Goal: Task Accomplishment & Management: Use online tool/utility

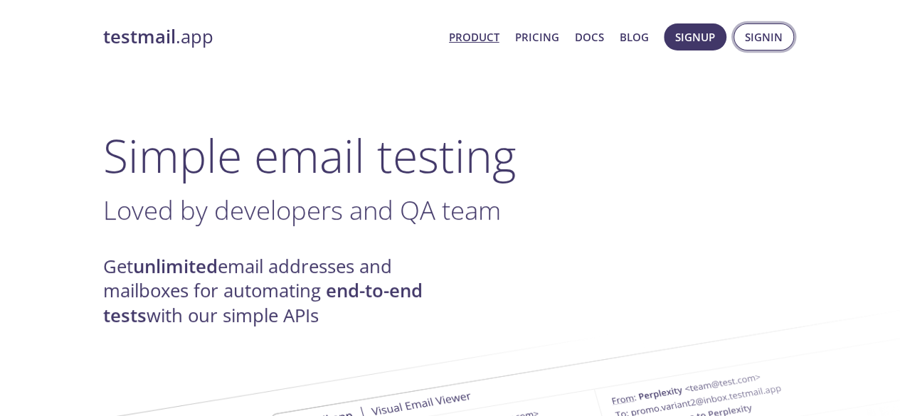
click at [742, 34] on button "Signin" at bounding box center [764, 36] width 61 height 27
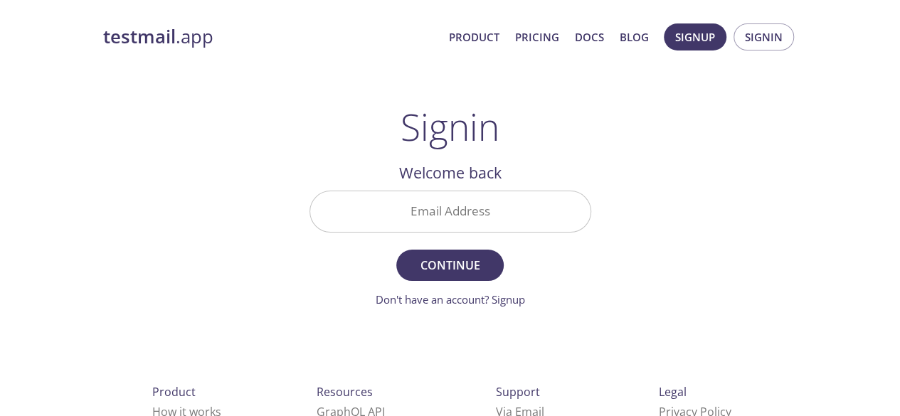
click at [525, 211] on input "Email Address" at bounding box center [450, 211] width 280 height 41
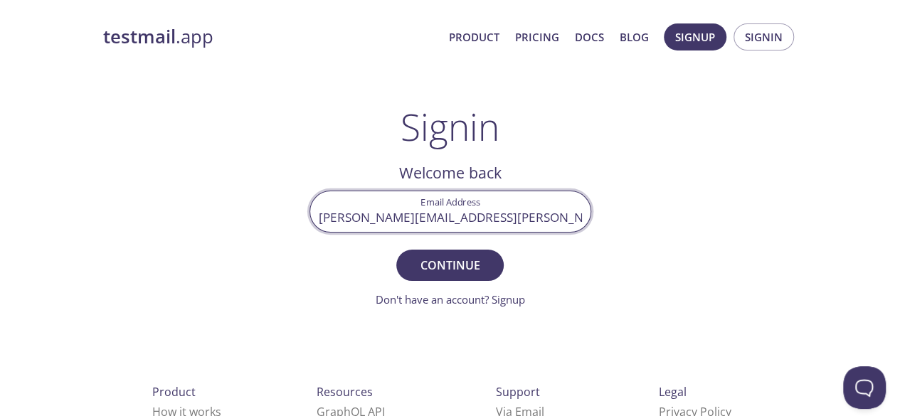
type input "[PERSON_NAME][EMAIL_ADDRESS][PERSON_NAME][DOMAIN_NAME]"
click at [396, 250] on button "Continue" at bounding box center [449, 265] width 107 height 31
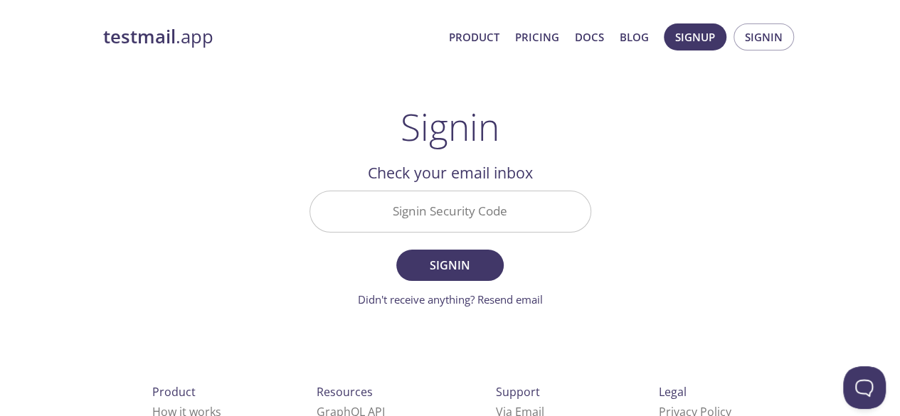
click at [532, 224] on input "Signin Security Code" at bounding box center [450, 211] width 280 height 41
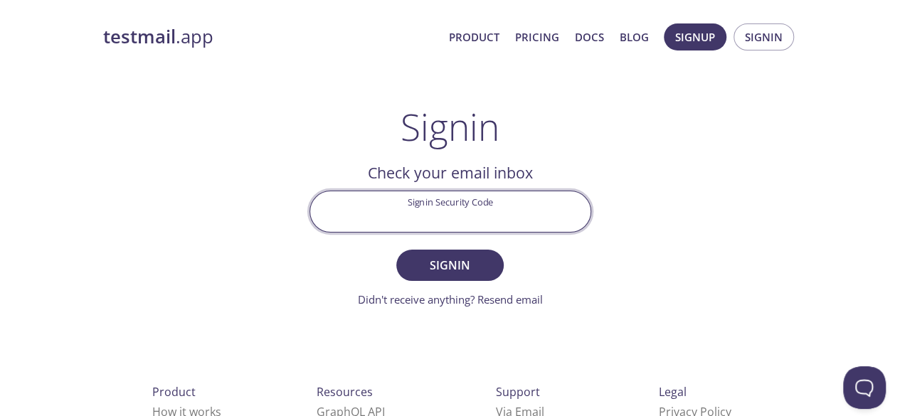
paste input "SQGX6TJ"
type input "SQGX6TJ"
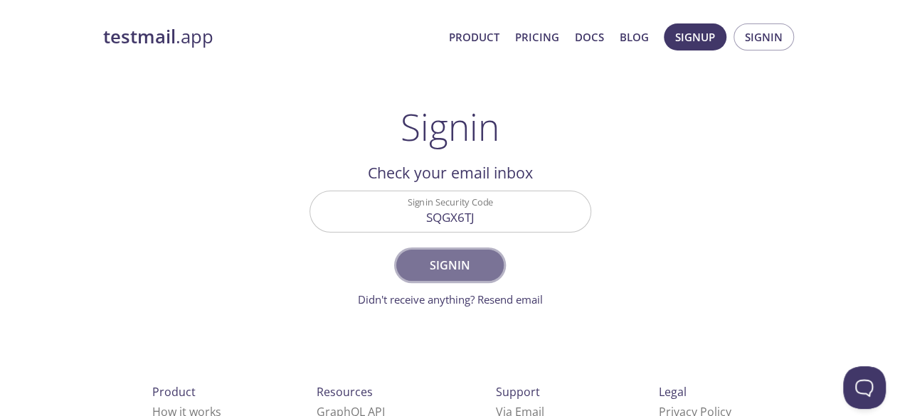
click at [465, 263] on span "Signin" at bounding box center [449, 266] width 75 height 20
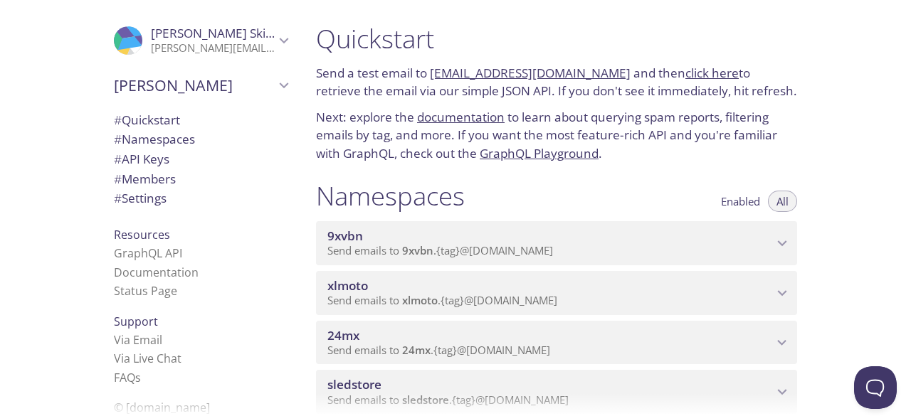
click at [465, 263] on div "9xvbn Send emails to 9xvbn . {tag} @[DOMAIN_NAME]" at bounding box center [556, 243] width 481 height 44
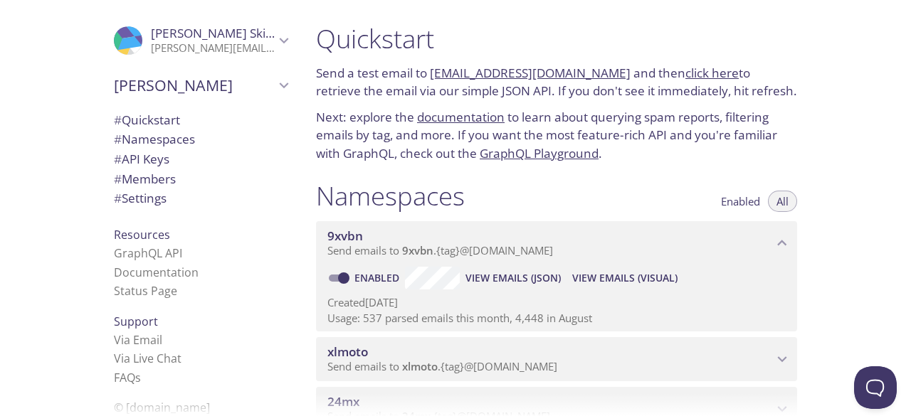
click at [595, 275] on span "View Emails (Visual)" at bounding box center [624, 278] width 105 height 17
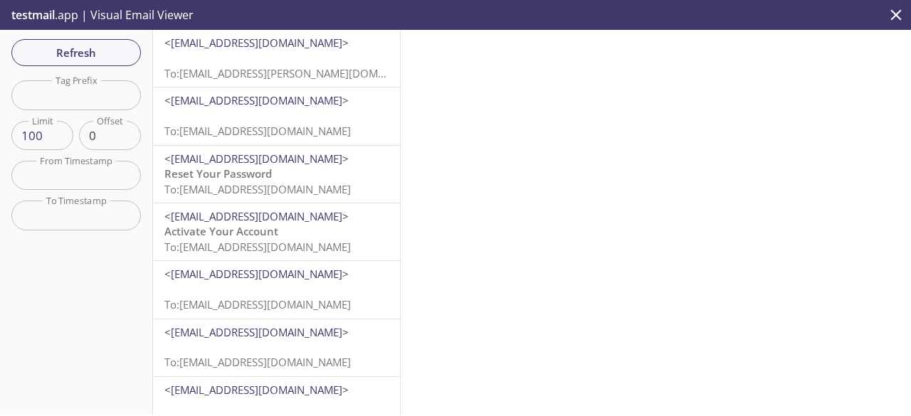
click at [87, 105] on input "text" at bounding box center [76, 94] width 130 height 29
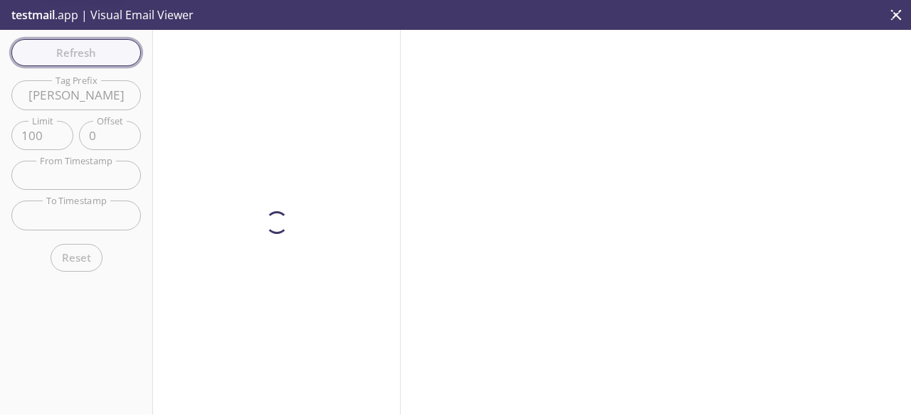
click at [71, 63] on div "Refresh Filters Tag Prefix [PERSON_NAME] Tag Prefix Limit 100 Limit Offset 0 Of…" at bounding box center [76, 222] width 153 height 385
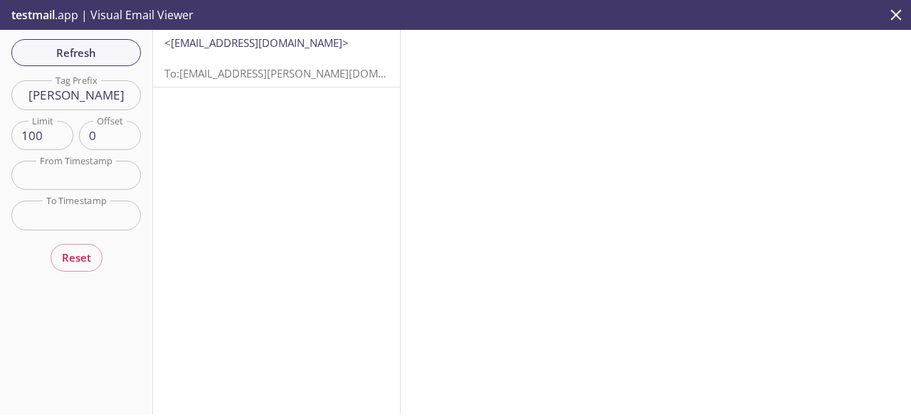
click at [233, 54] on p "To: [EMAIL_ADDRESS][PERSON_NAME][DOMAIN_NAME]" at bounding box center [276, 66] width 224 height 31
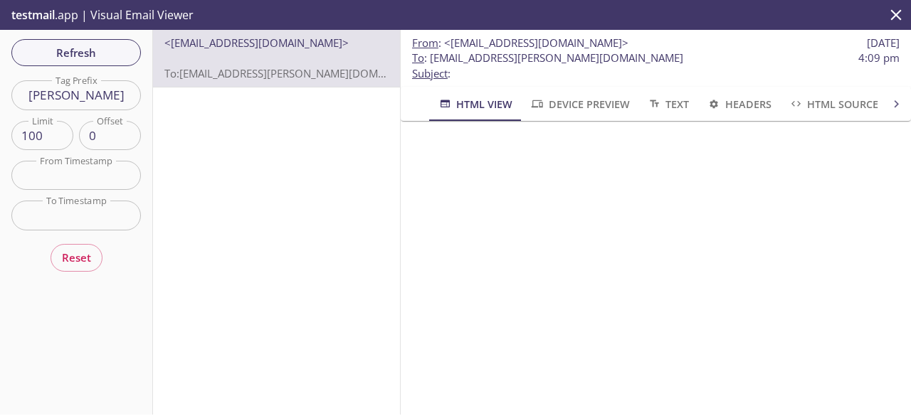
scroll to position [101, 0]
click at [83, 62] on button "Refresh" at bounding box center [76, 52] width 130 height 27
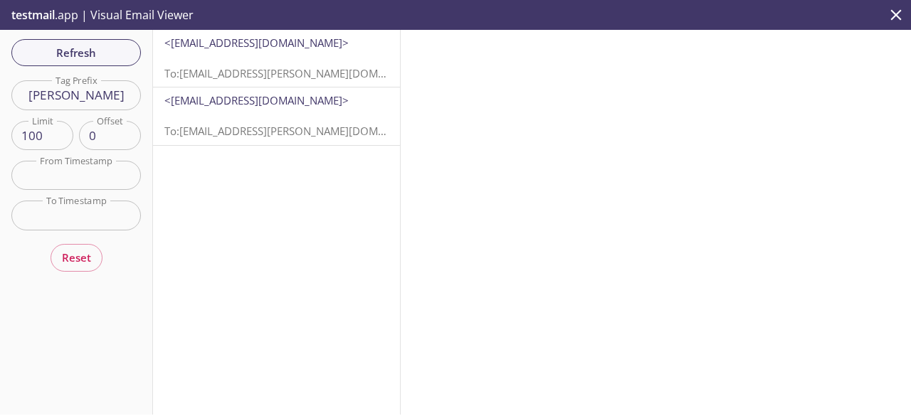
click at [179, 59] on p "To: [EMAIL_ADDRESS][PERSON_NAME][DOMAIN_NAME]" at bounding box center [276, 66] width 224 height 31
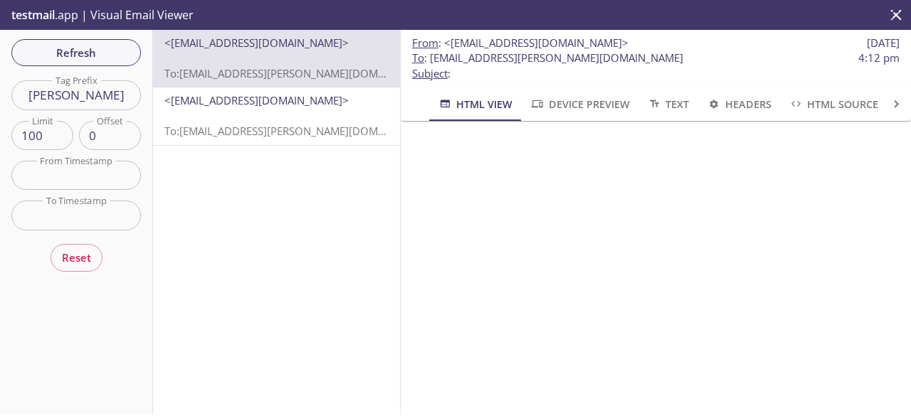
scroll to position [43, 0]
click at [87, 103] on input "[PERSON_NAME]" at bounding box center [76, 94] width 130 height 29
type input "test"
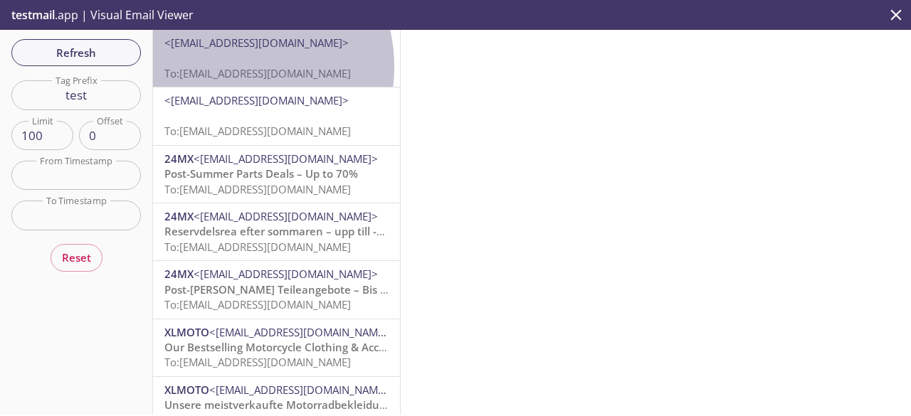
click at [223, 67] on span "To: [EMAIL_ADDRESS][DOMAIN_NAME]" at bounding box center [257, 73] width 186 height 14
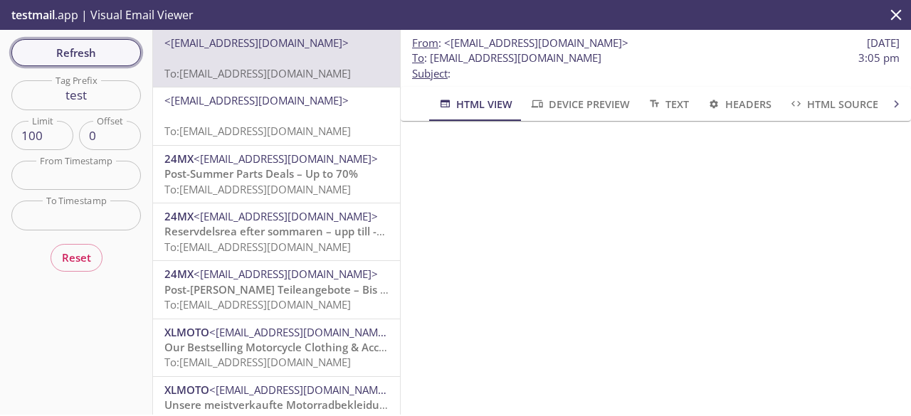
click at [112, 52] on span "Refresh" at bounding box center [76, 52] width 107 height 19
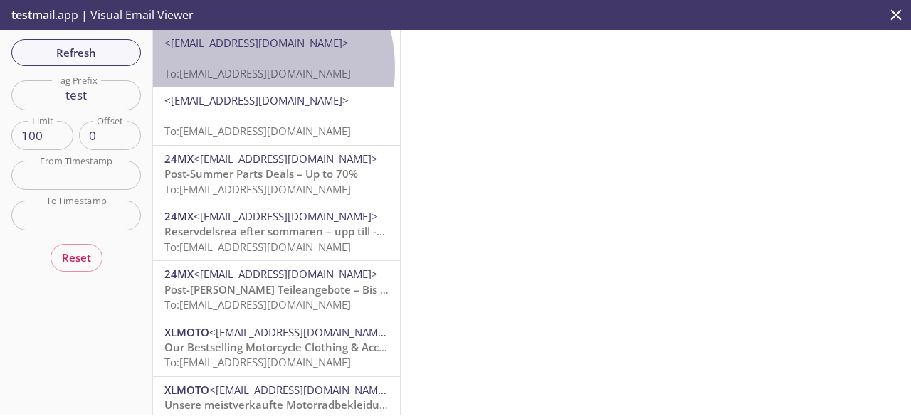
click at [233, 68] on span "To: [EMAIL_ADDRESS][DOMAIN_NAME]" at bounding box center [257, 73] width 186 height 14
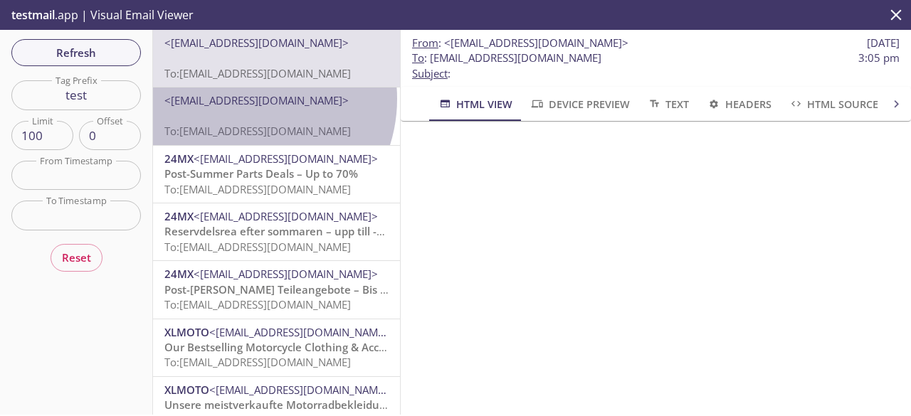
click at [243, 99] on span "<[EMAIL_ADDRESS][DOMAIN_NAME]>" at bounding box center [256, 100] width 184 height 14
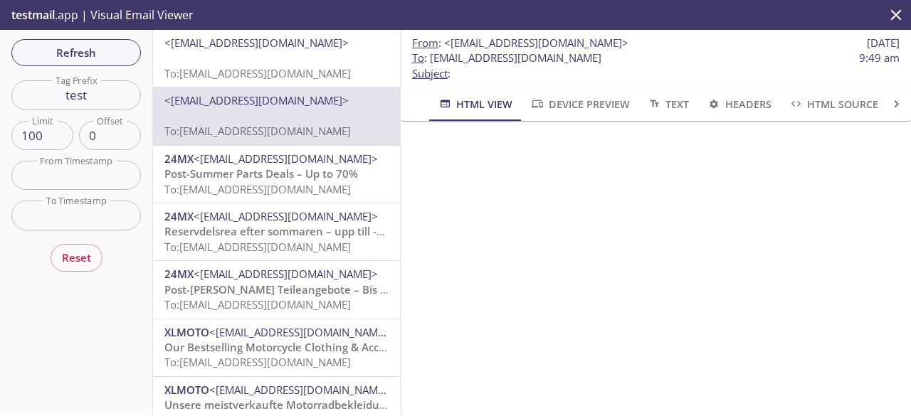
click at [258, 160] on span "<[EMAIL_ADDRESS][DOMAIN_NAME]>" at bounding box center [286, 159] width 184 height 14
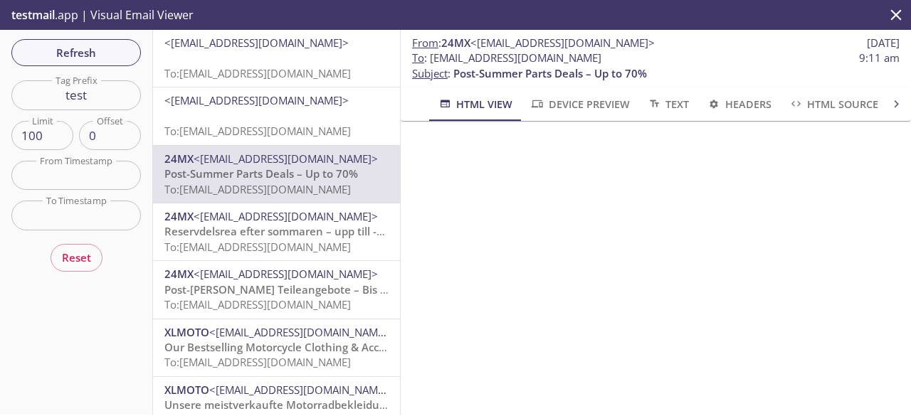
click at [116, 100] on input "test" at bounding box center [76, 94] width 130 height 29
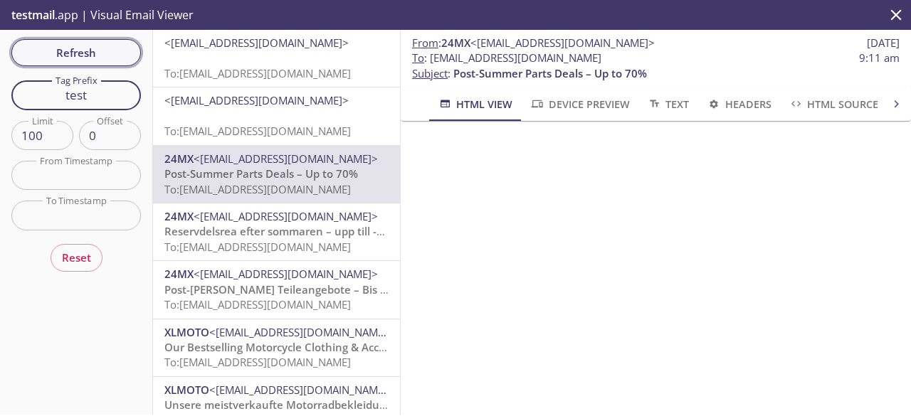
click at [98, 48] on span "Refresh" at bounding box center [76, 52] width 107 height 19
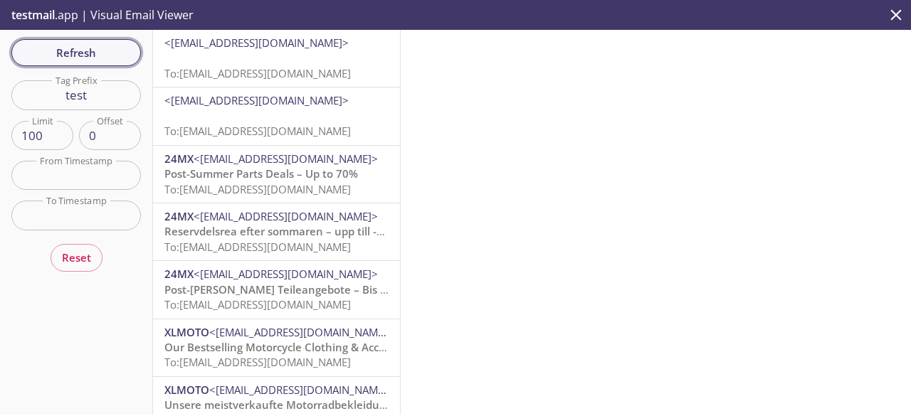
click at [84, 62] on button "Refresh" at bounding box center [76, 52] width 130 height 27
click at [183, 59] on p "To: [EMAIL_ADDRESS][DOMAIN_NAME]" at bounding box center [276, 66] width 224 height 31
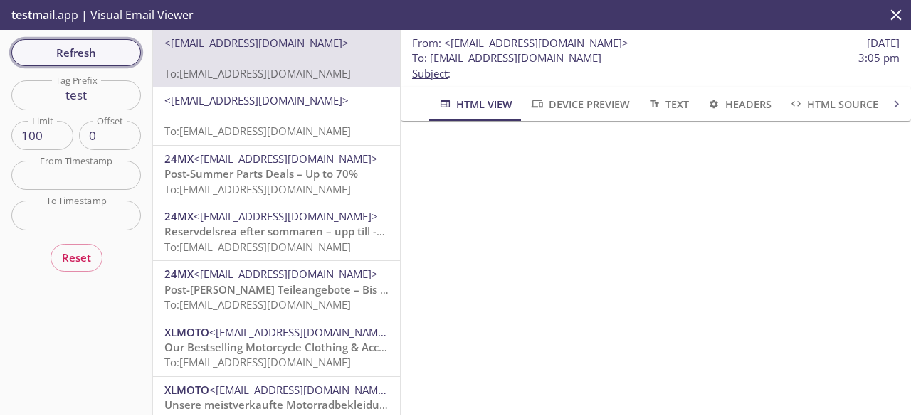
click at [100, 56] on span "Refresh" at bounding box center [76, 52] width 107 height 19
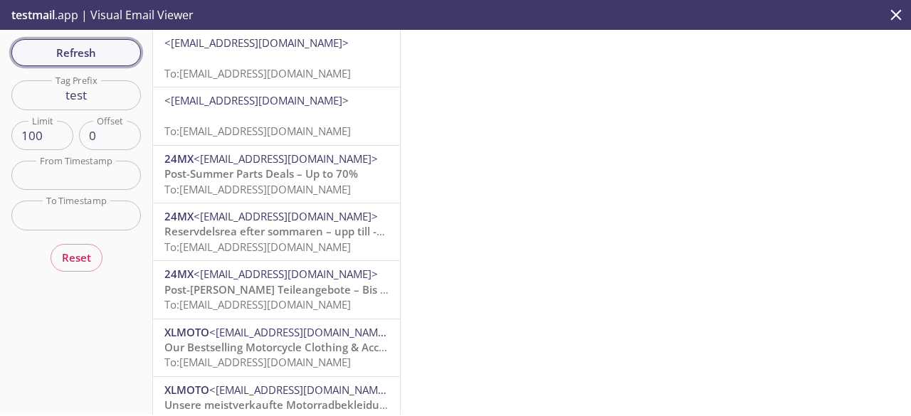
click at [100, 56] on span "Refresh" at bounding box center [76, 52] width 107 height 19
click at [118, 61] on span "Refresh" at bounding box center [76, 52] width 107 height 19
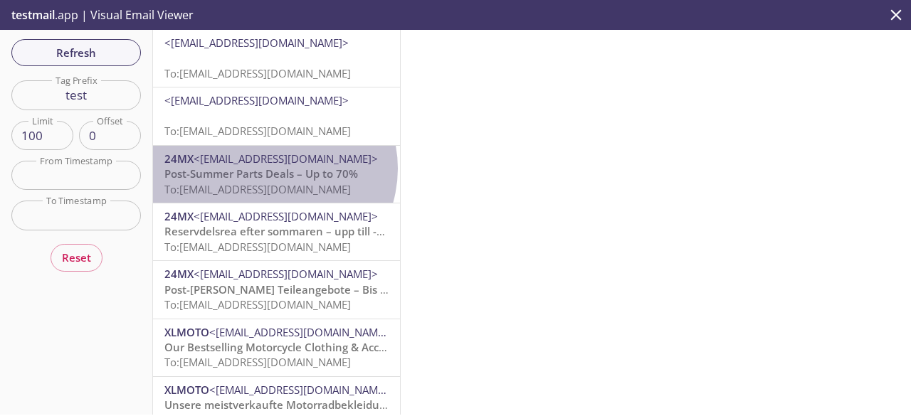
click at [273, 169] on span "Post-Summer Parts Deals – Up to 70%" at bounding box center [261, 174] width 194 height 14
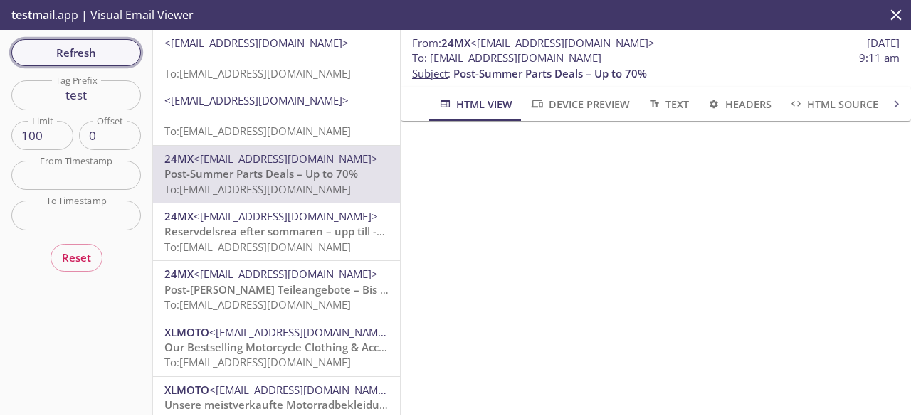
click at [103, 53] on span "Refresh" at bounding box center [76, 52] width 107 height 19
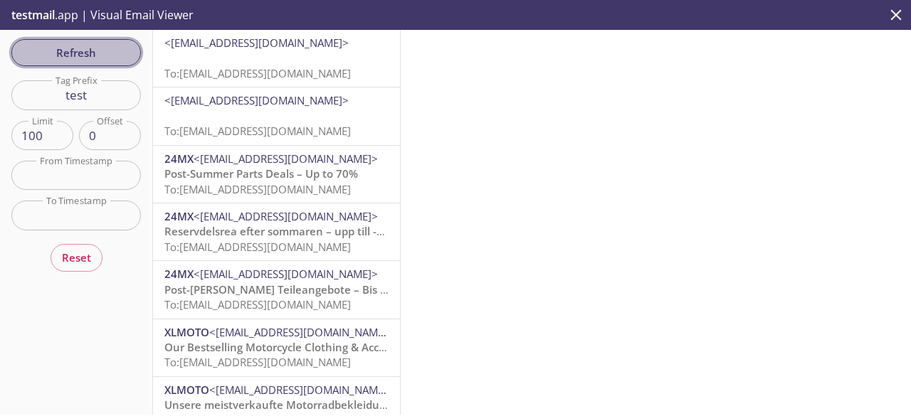
click at [111, 47] on span "Refresh" at bounding box center [76, 52] width 107 height 19
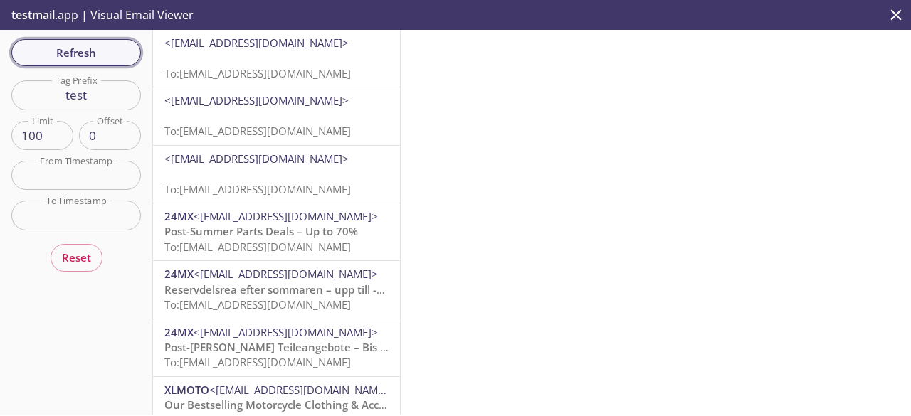
click at [111, 47] on span "Refresh" at bounding box center [76, 52] width 107 height 19
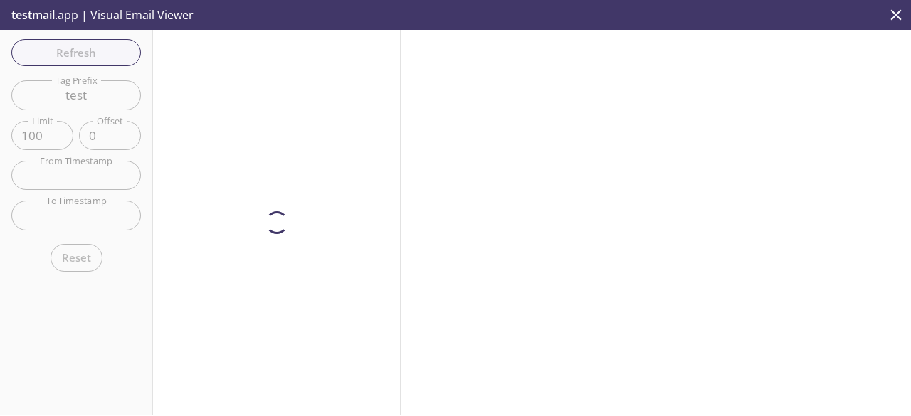
click at [221, 58] on div at bounding box center [277, 222] width 248 height 385
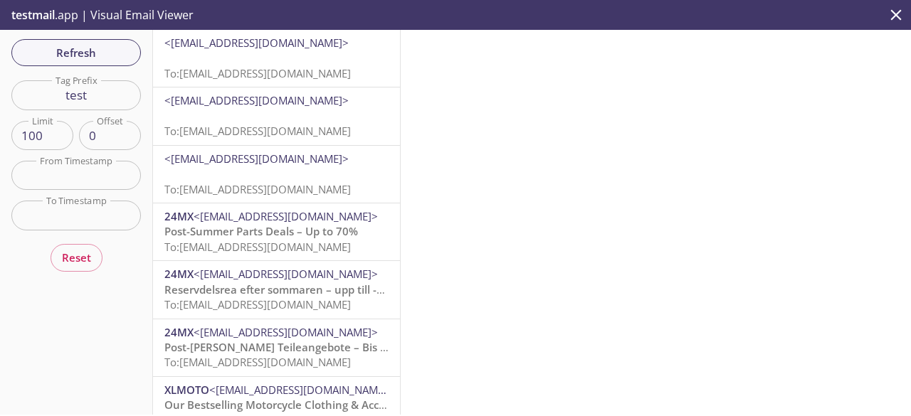
click at [200, 62] on p "To: [EMAIL_ADDRESS][DOMAIN_NAME]" at bounding box center [276, 66] width 224 height 31
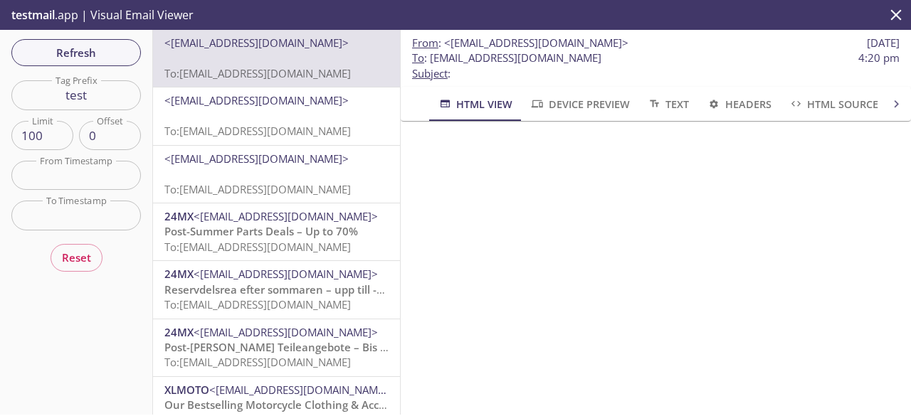
scroll to position [78, 0]
click at [101, 57] on span "Refresh" at bounding box center [76, 52] width 107 height 19
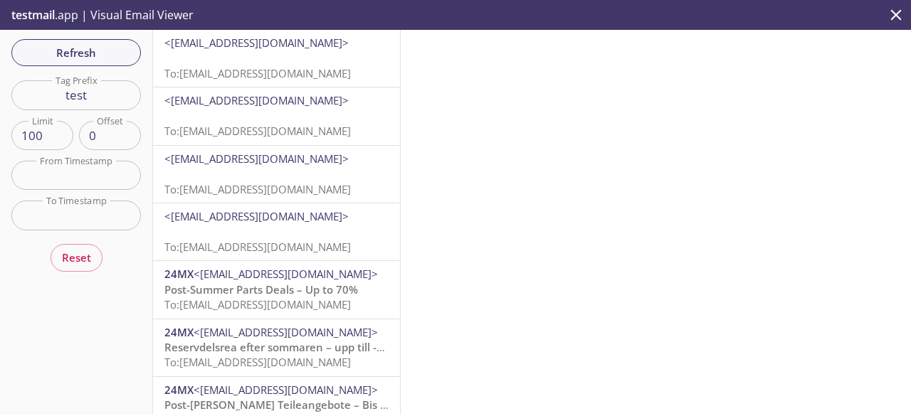
click at [204, 68] on span "To: [EMAIL_ADDRESS][DOMAIN_NAME]" at bounding box center [257, 73] width 186 height 14
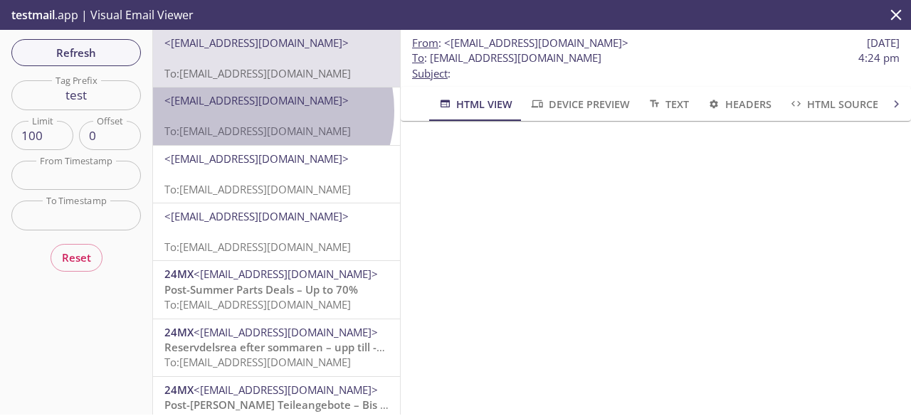
click at [259, 110] on p "To: [EMAIL_ADDRESS][DOMAIN_NAME]" at bounding box center [276, 124] width 224 height 31
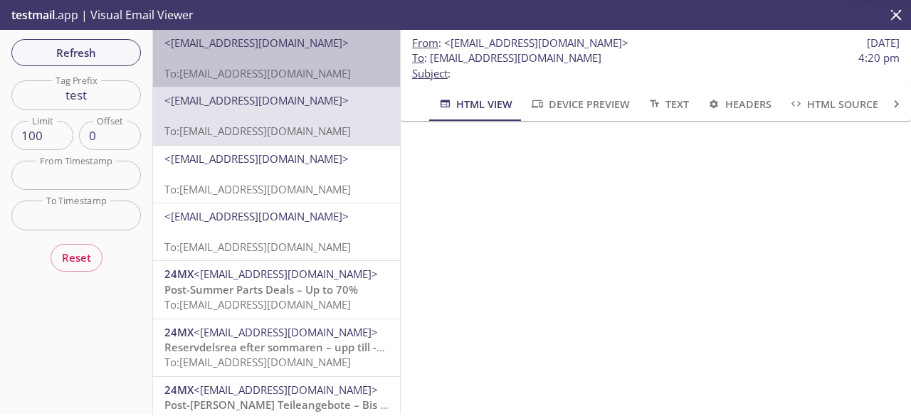
click at [277, 66] on span "To: [EMAIL_ADDRESS][DOMAIN_NAME]" at bounding box center [257, 73] width 186 height 14
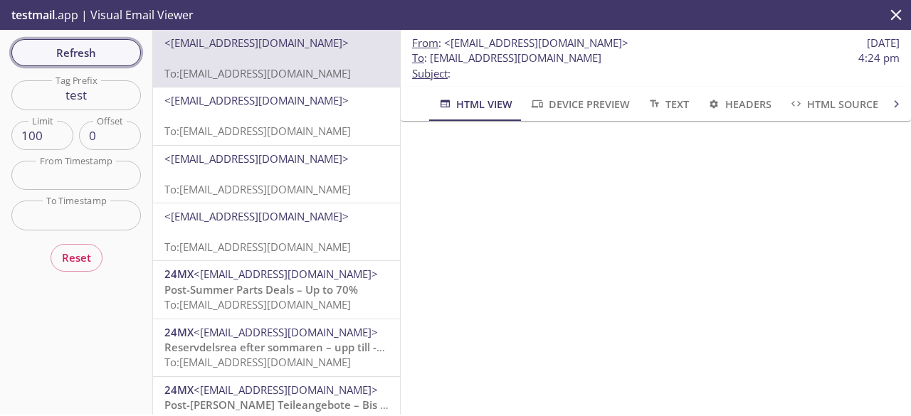
click at [113, 47] on span "Refresh" at bounding box center [76, 52] width 107 height 19
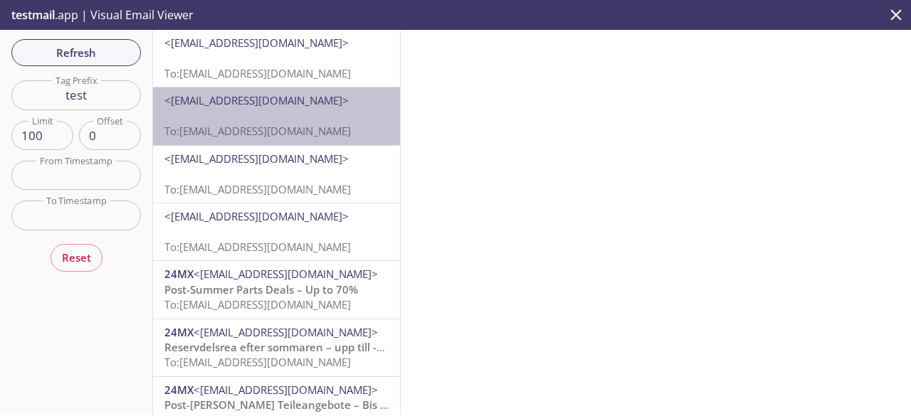
click at [310, 98] on span "<[EMAIL_ADDRESS][DOMAIN_NAME]>" at bounding box center [256, 100] width 184 height 14
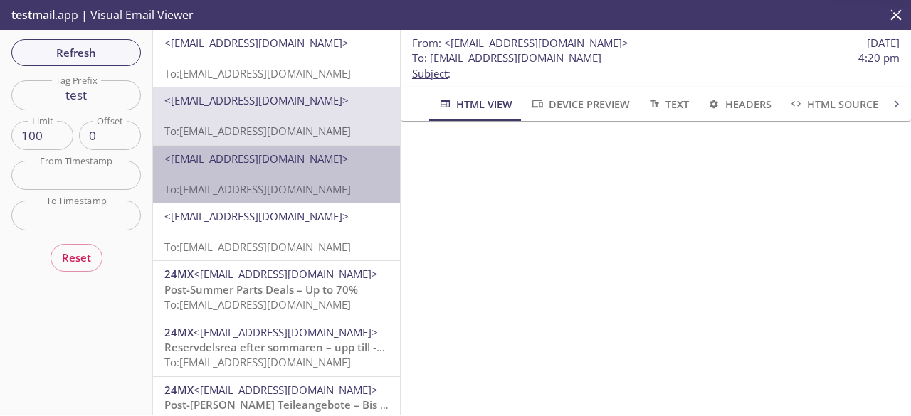
click at [289, 154] on span "<[EMAIL_ADDRESS][DOMAIN_NAME]>" at bounding box center [256, 159] width 184 height 14
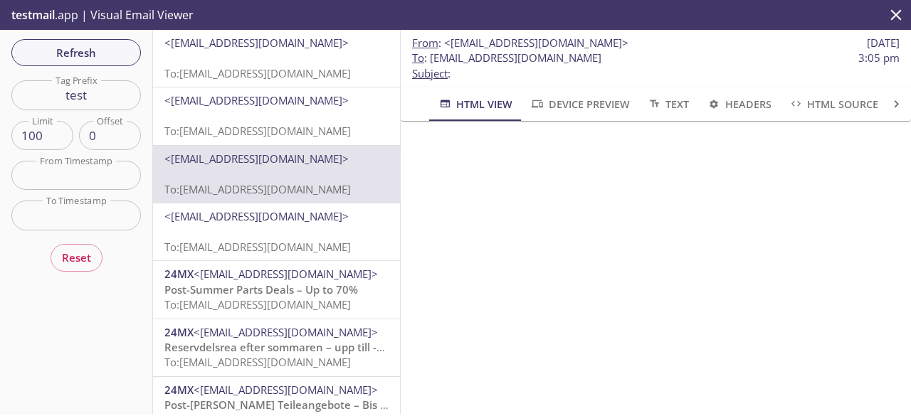
click at [300, 115] on p "To: [EMAIL_ADDRESS][DOMAIN_NAME]" at bounding box center [276, 124] width 224 height 31
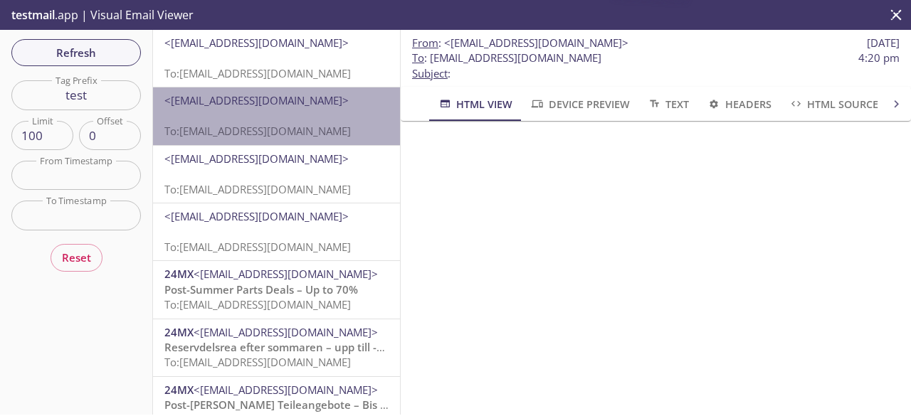
click at [299, 125] on span "To: [EMAIL_ADDRESS][DOMAIN_NAME]" at bounding box center [257, 131] width 186 height 14
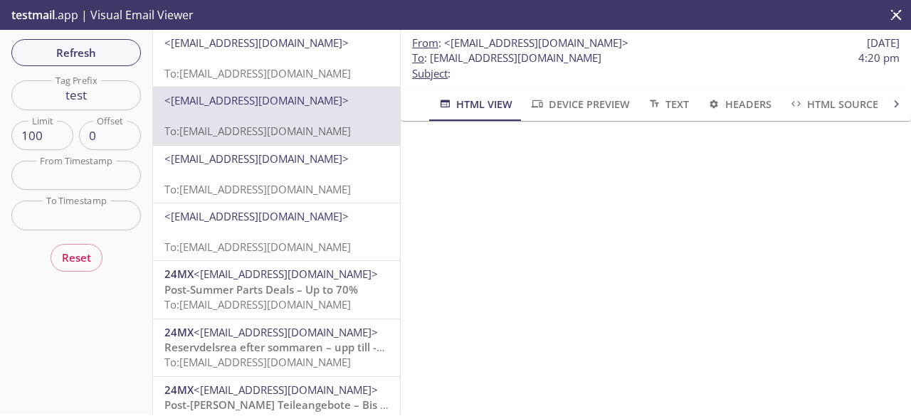
click at [293, 153] on span "<[EMAIL_ADDRESS][DOMAIN_NAME]>" at bounding box center [256, 159] width 184 height 14
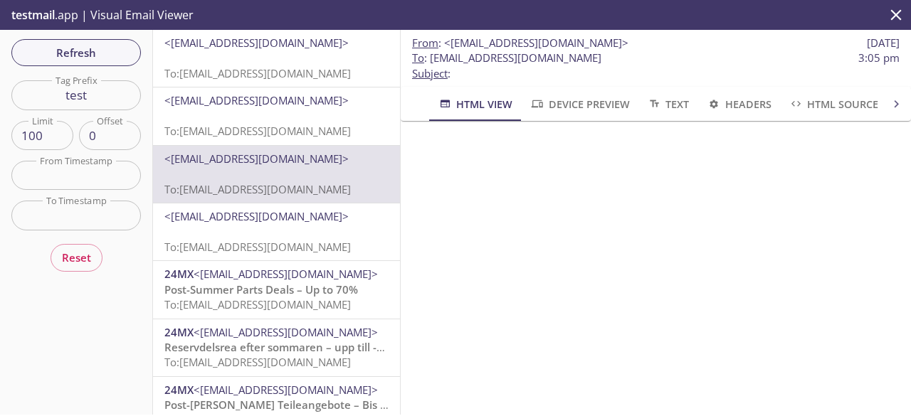
click at [303, 67] on span "To: [EMAIL_ADDRESS][DOMAIN_NAME]" at bounding box center [257, 73] width 186 height 14
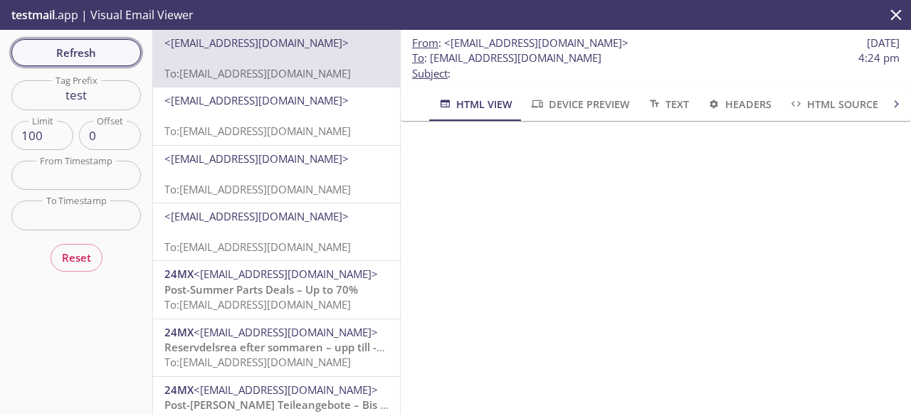
click at [100, 41] on button "Refresh" at bounding box center [76, 52] width 130 height 27
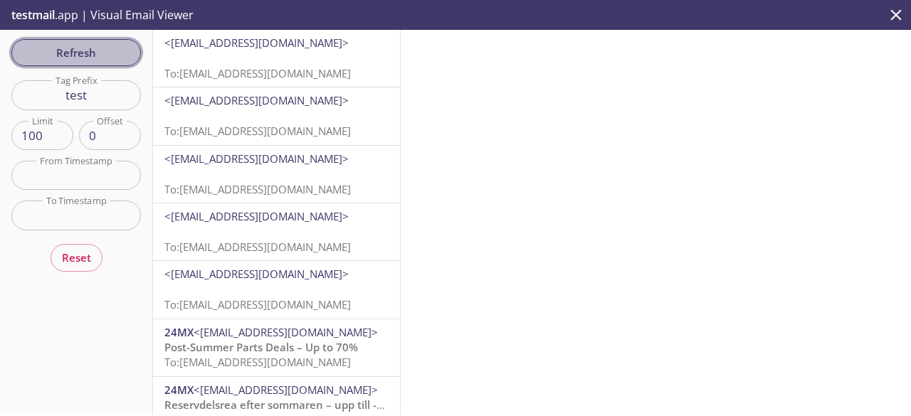
click at [100, 41] on button "Refresh" at bounding box center [76, 52] width 130 height 27
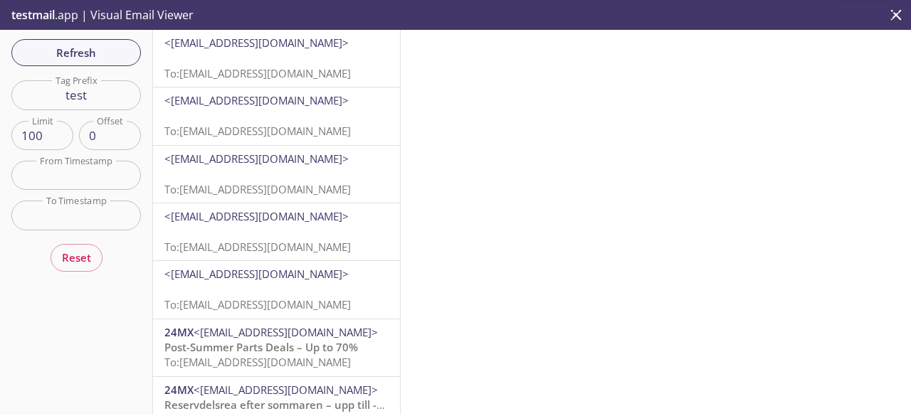
click at [252, 48] on span "<[EMAIL_ADDRESS][DOMAIN_NAME]>" at bounding box center [256, 43] width 184 height 14
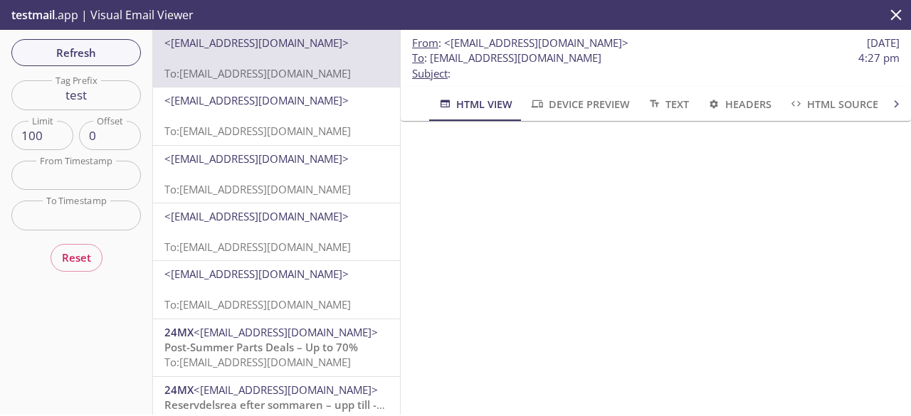
scroll to position [105, 0]
click at [117, 70] on div "Refresh Filters Tag Prefix test Tag Prefix Limit 100 Limit Offset 0 Offset From…" at bounding box center [76, 222] width 153 height 385
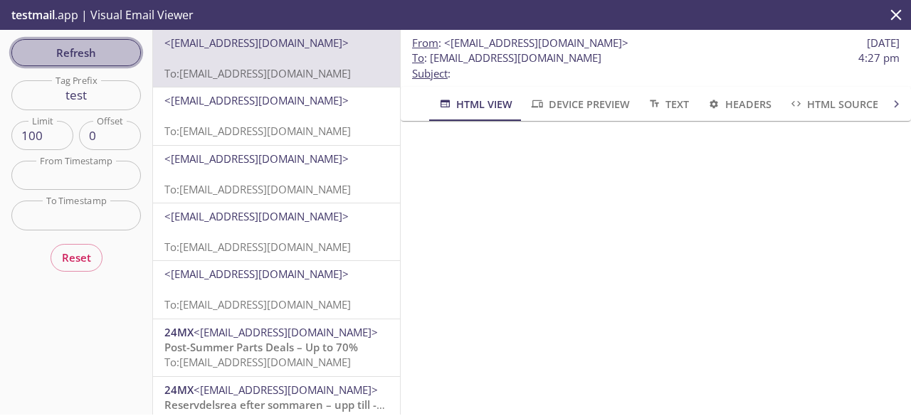
click at [110, 61] on span "Refresh" at bounding box center [76, 52] width 107 height 19
